Goal: Navigation & Orientation: Find specific page/section

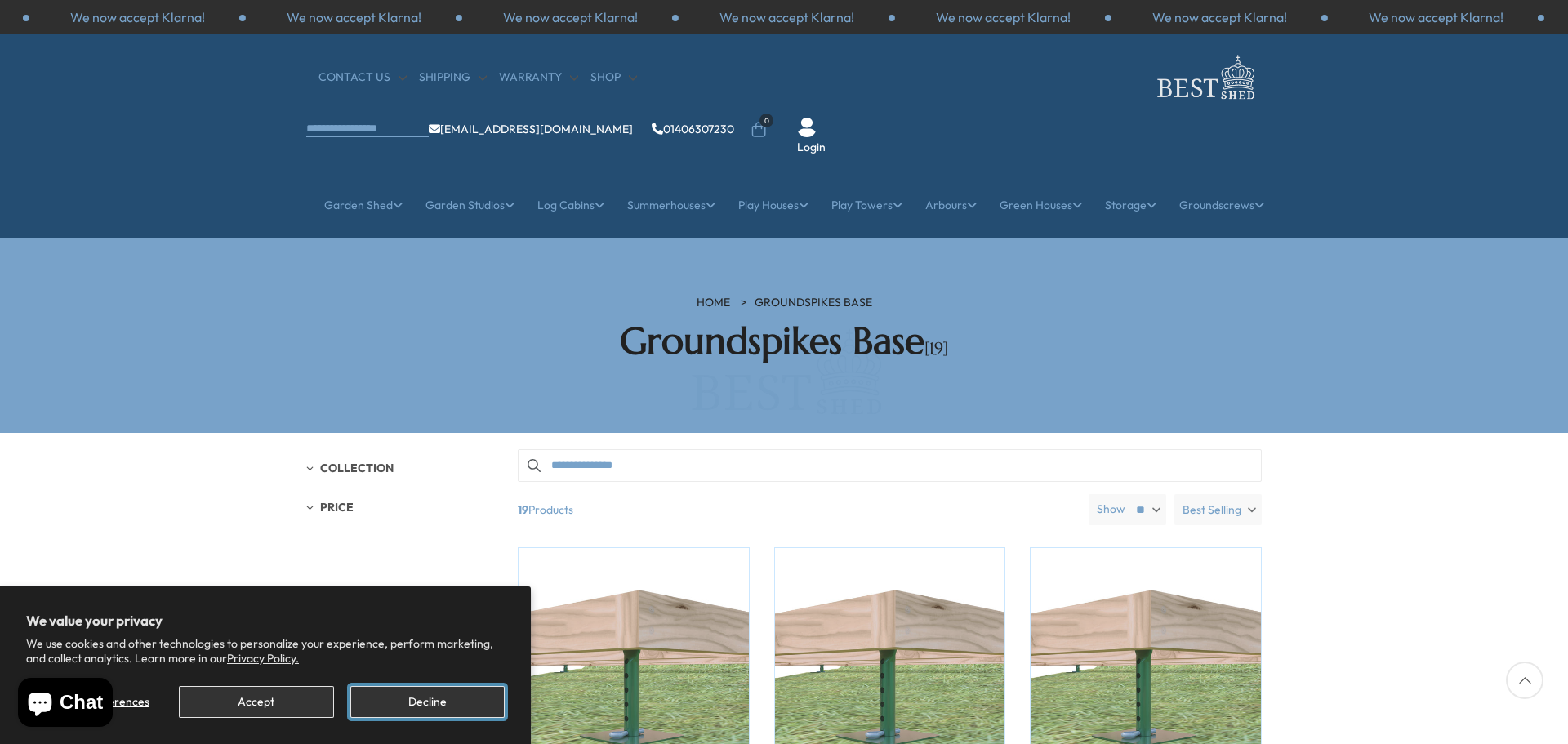
click at [397, 707] on button "Decline" at bounding box center [427, 702] width 154 height 32
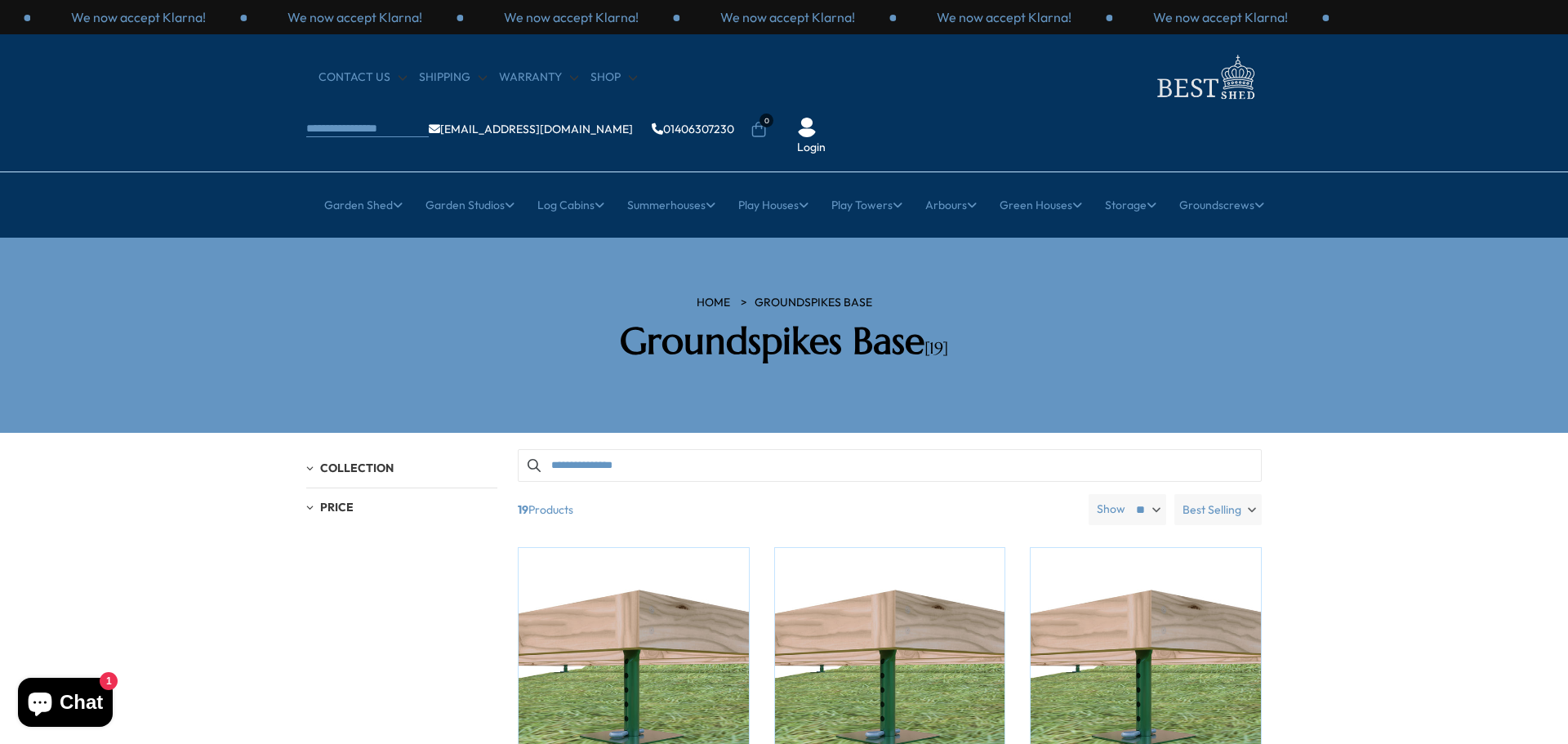
click at [689, 319] on h2 "Groundspikes Base [19]" at bounding box center [784, 341] width 466 height 44
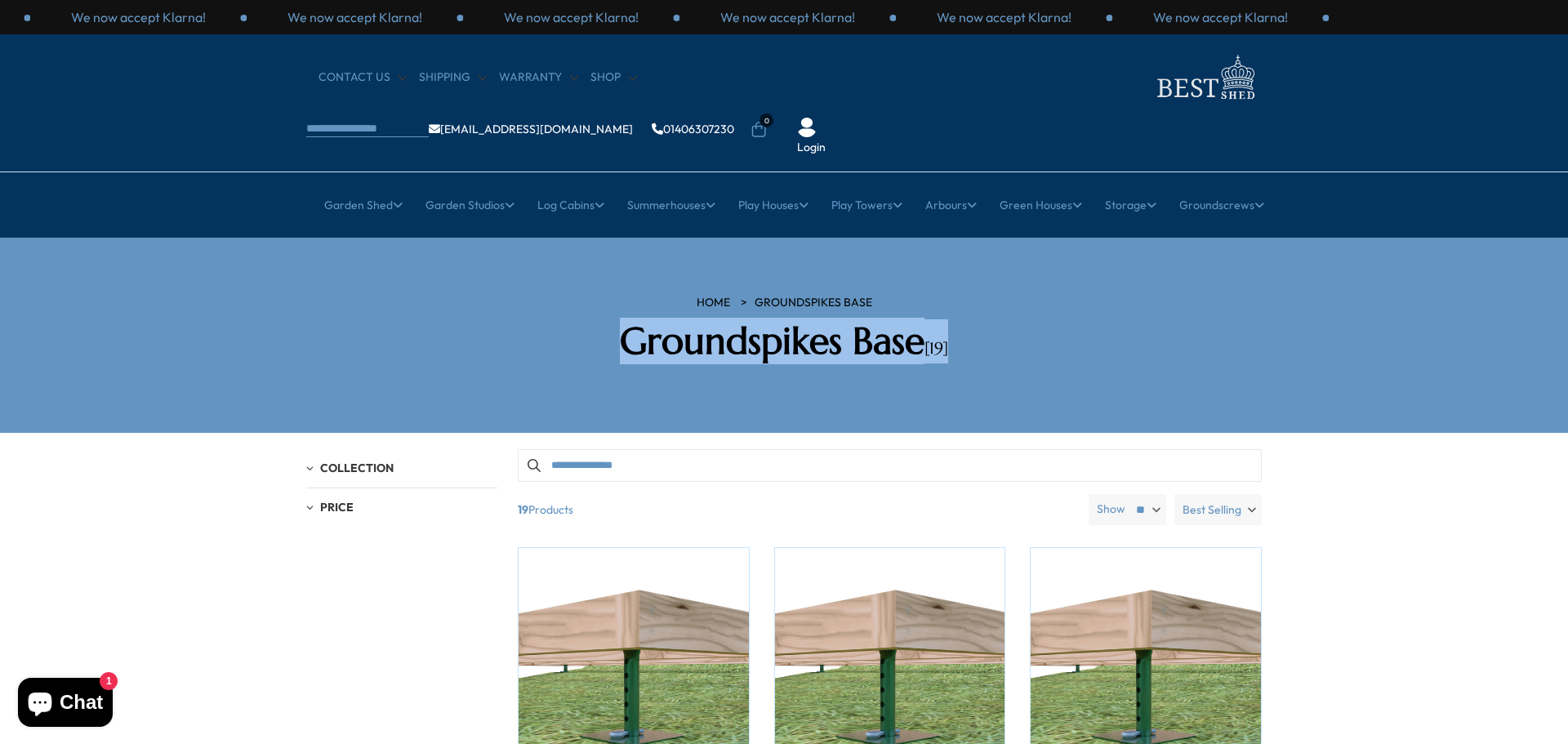
click at [689, 319] on h2 "Groundspikes Base [19]" at bounding box center [784, 341] width 466 height 44
click at [694, 319] on h2 "Groundspikes Base [19]" at bounding box center [784, 341] width 466 height 44
drag, startPoint x: 915, startPoint y: 287, endPoint x: 625, endPoint y: 302, distance: 290.4
click at [625, 319] on h2 "Groundspikes Base [19]" at bounding box center [784, 341] width 466 height 44
click at [790, 319] on h2 "Groundspikes Base [19]" at bounding box center [784, 341] width 466 height 44
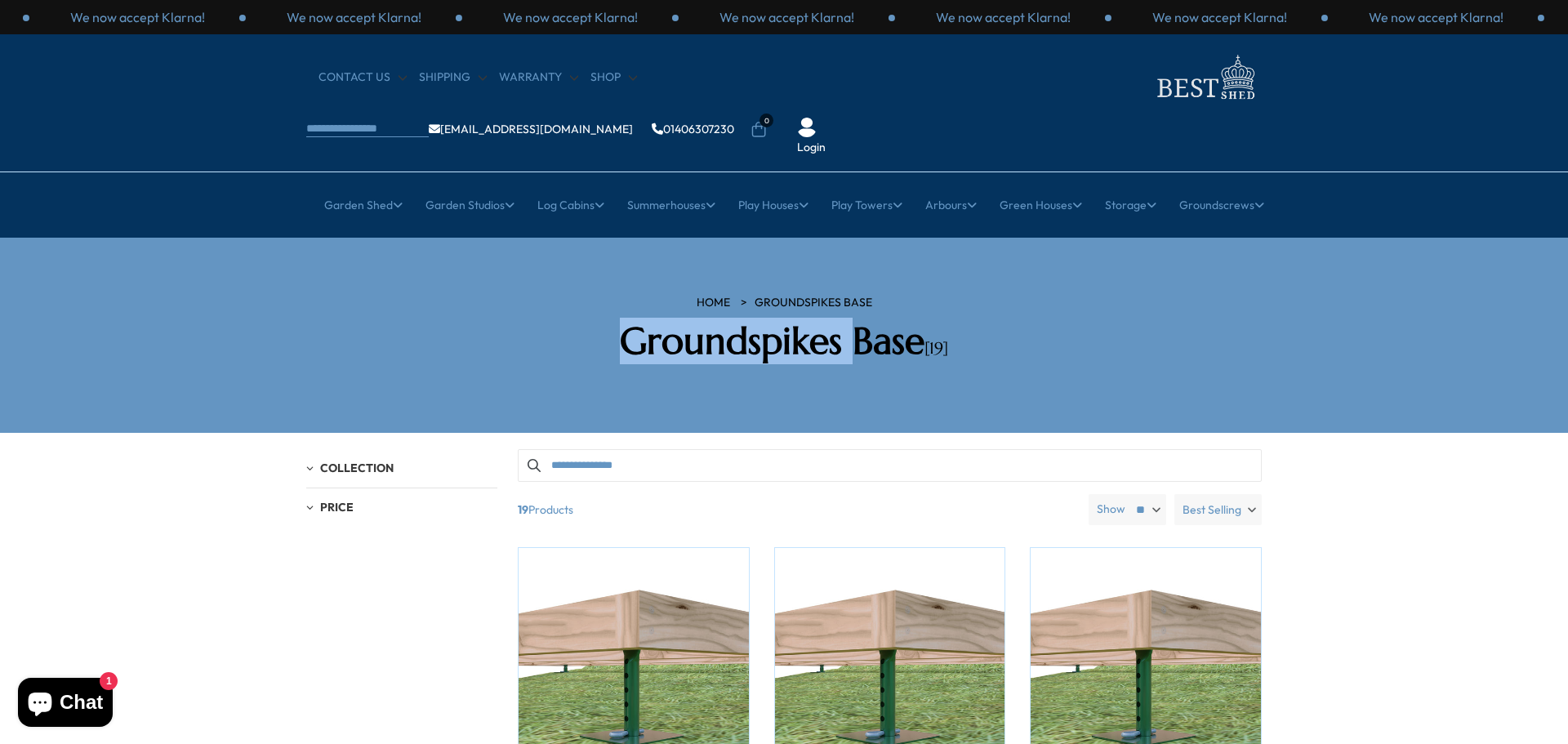
click at [790, 319] on h2 "Groundspikes Base [19]" at bounding box center [784, 341] width 466 height 44
